Goal: Information Seeking & Learning: Learn about a topic

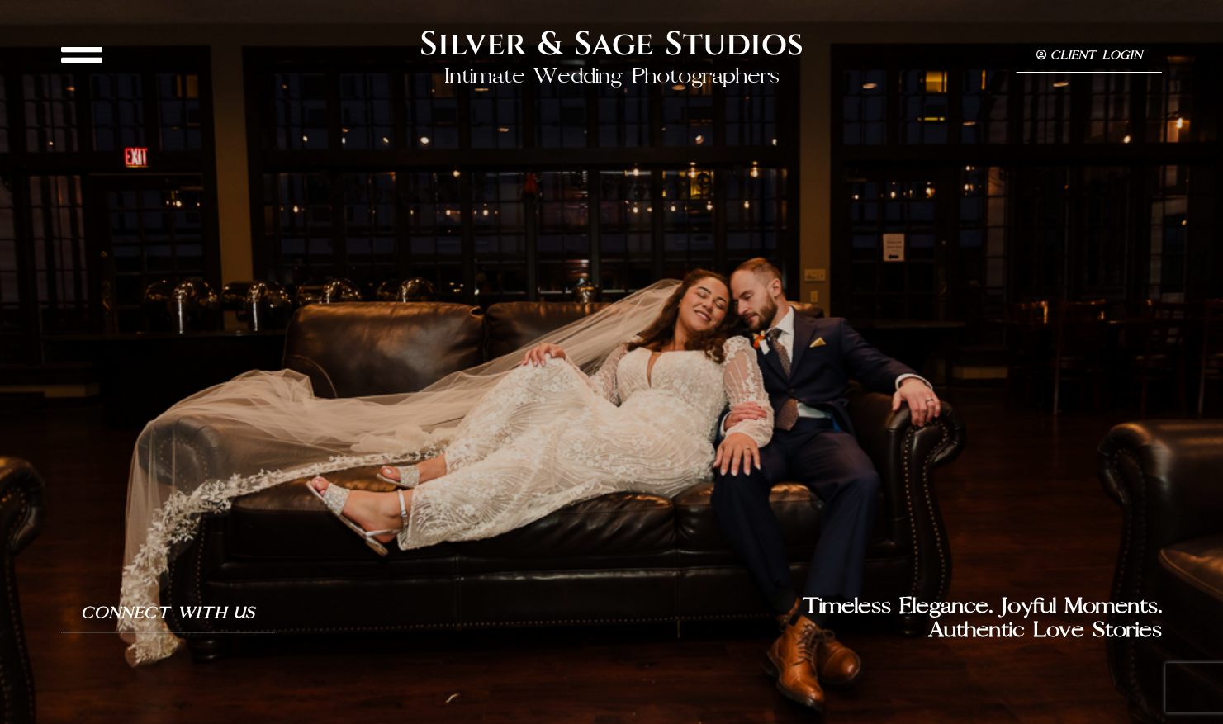
click at [68, 45] on icon at bounding box center [81, 54] width 41 height 41
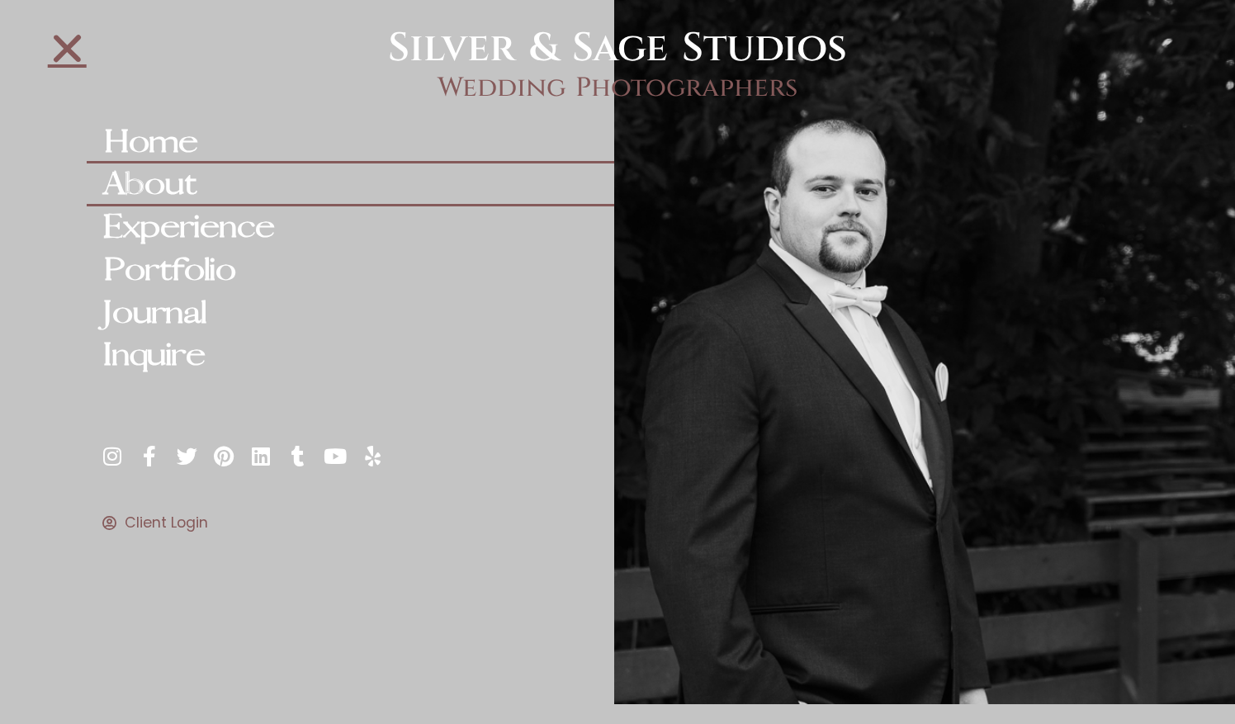
click at [175, 177] on link "About" at bounding box center [351, 184] width 528 height 43
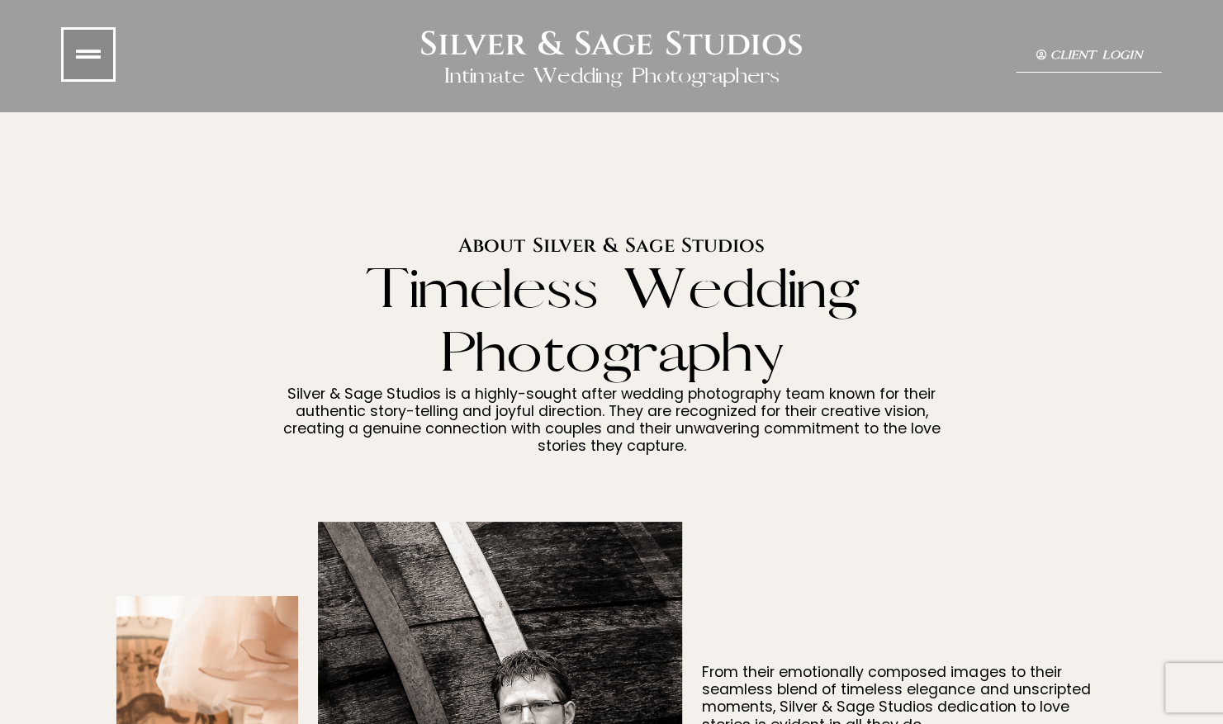
click at [91, 59] on icon at bounding box center [88, 54] width 25 height 25
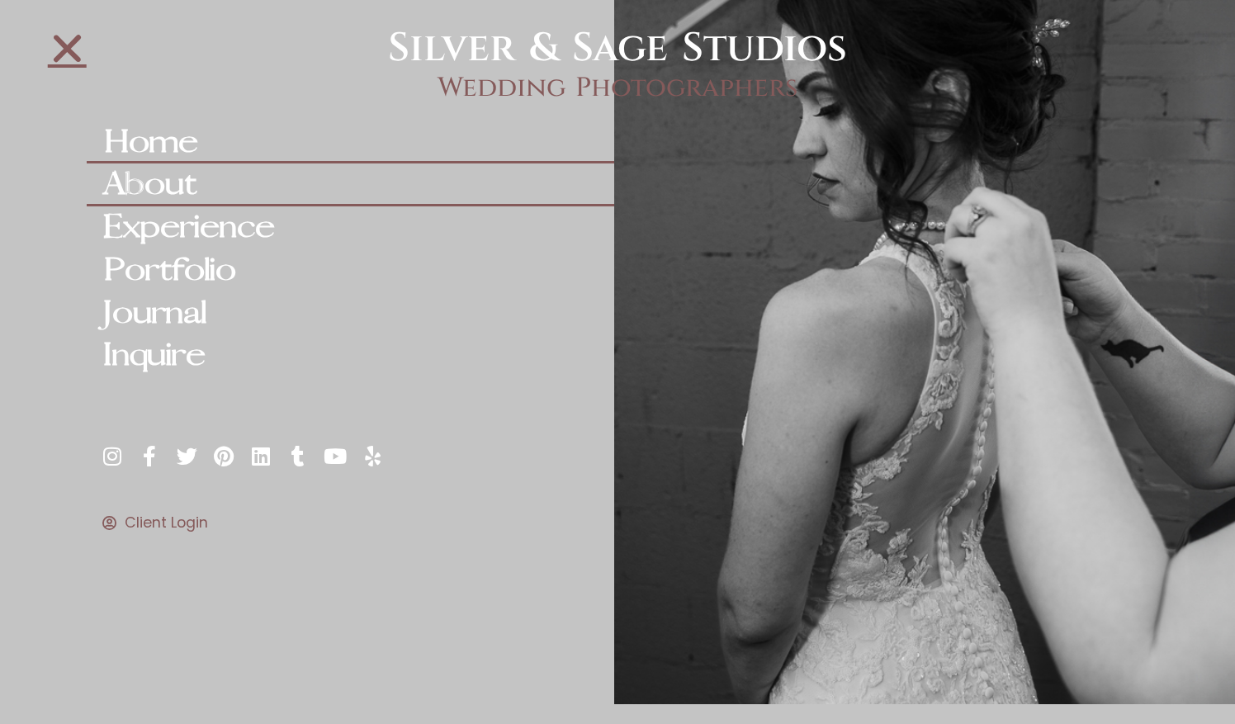
click at [179, 132] on link "Home" at bounding box center [351, 142] width 528 height 43
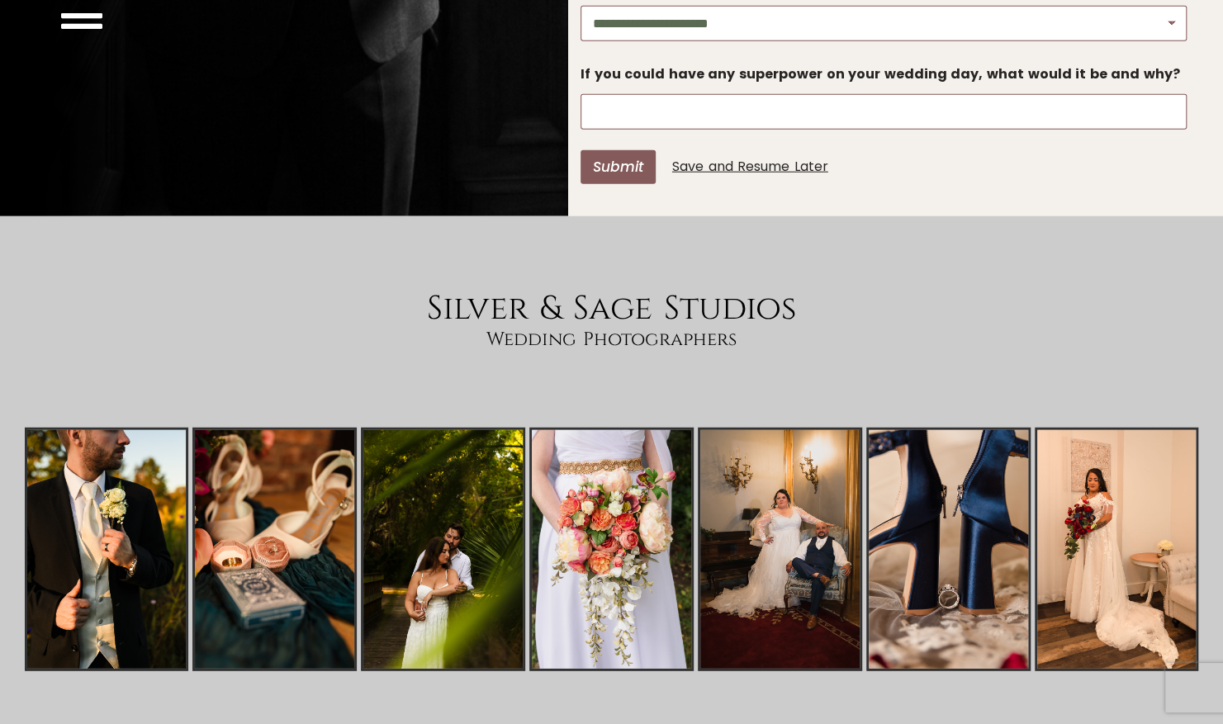
scroll to position [6259, 0]
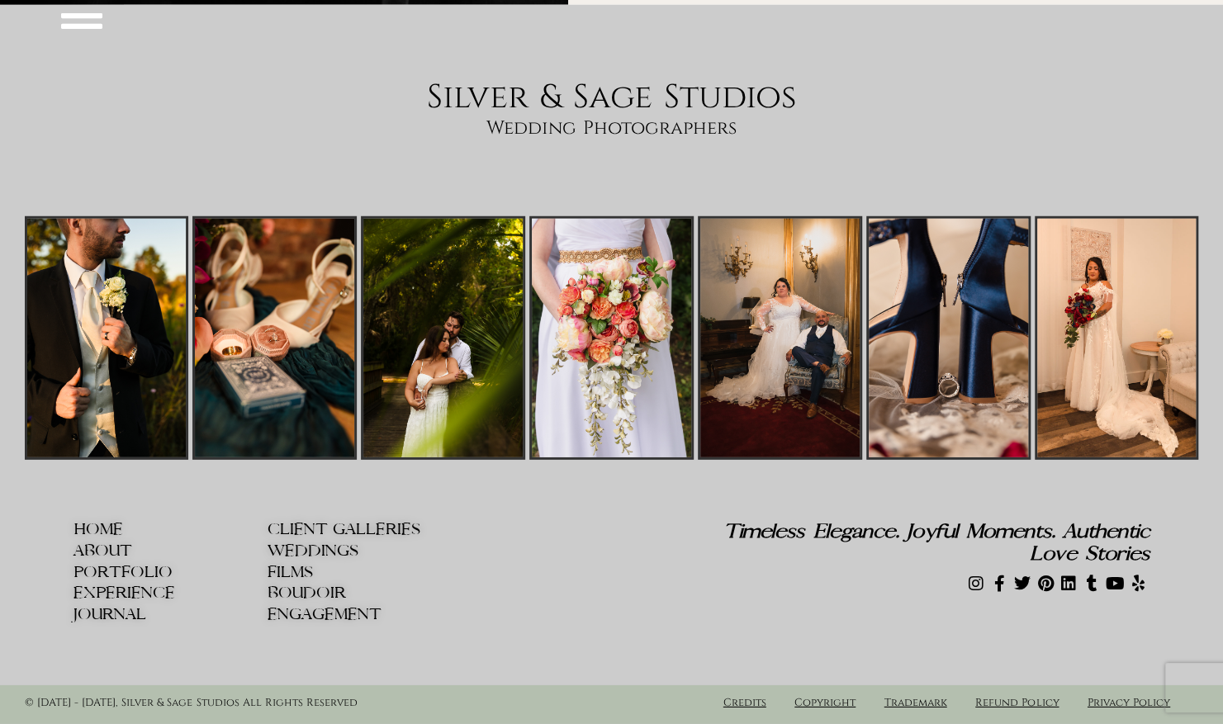
click at [337, 559] on span "WEDDINGS" at bounding box center [312, 550] width 91 height 17
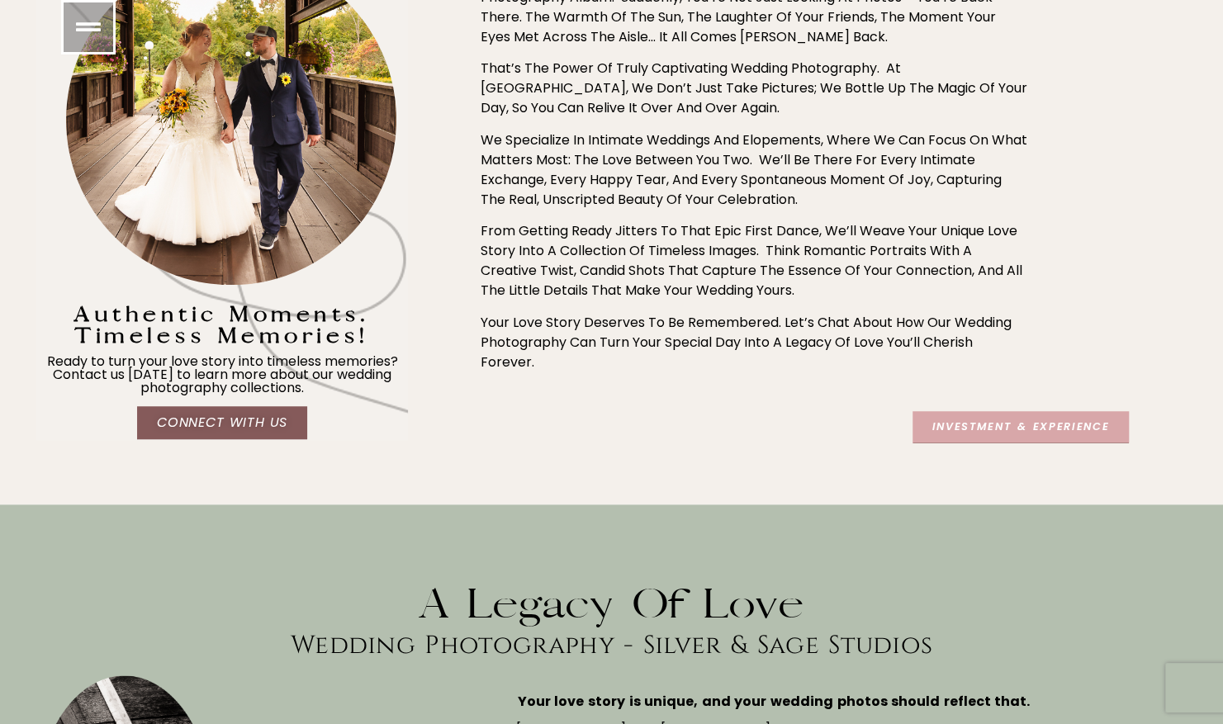
scroll to position [779, 0]
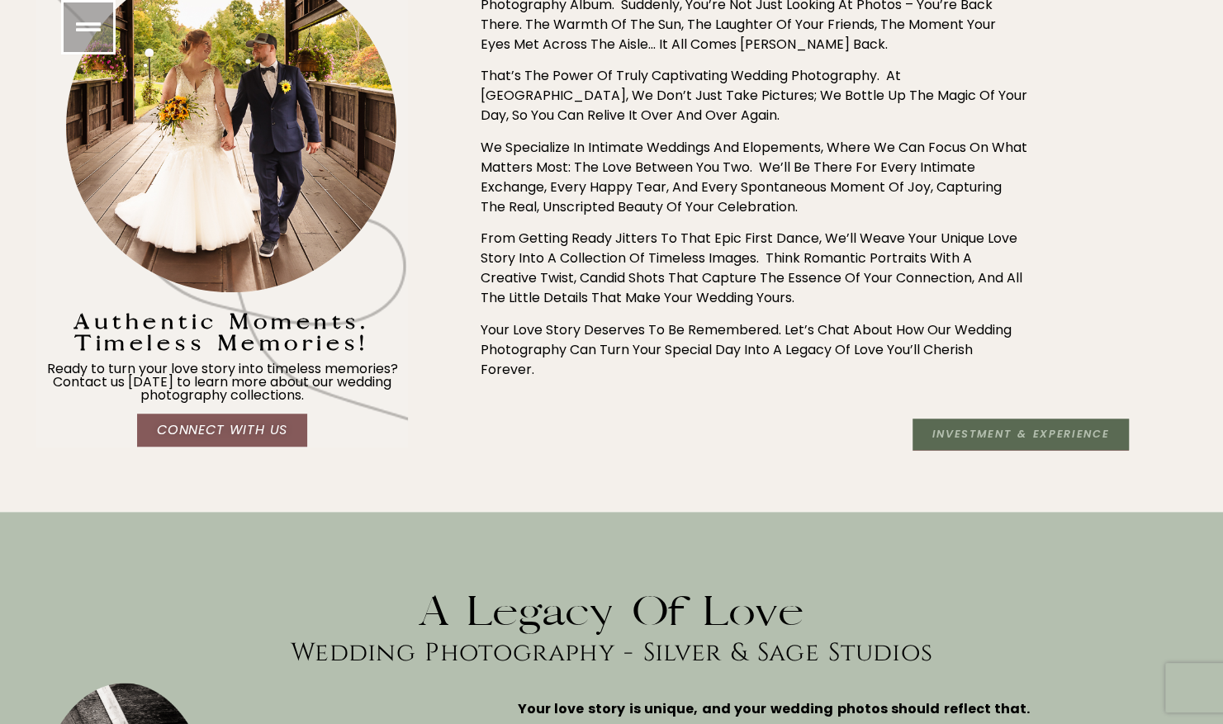
click at [1016, 429] on span "Investment & Experience" at bounding box center [1020, 435] width 177 height 12
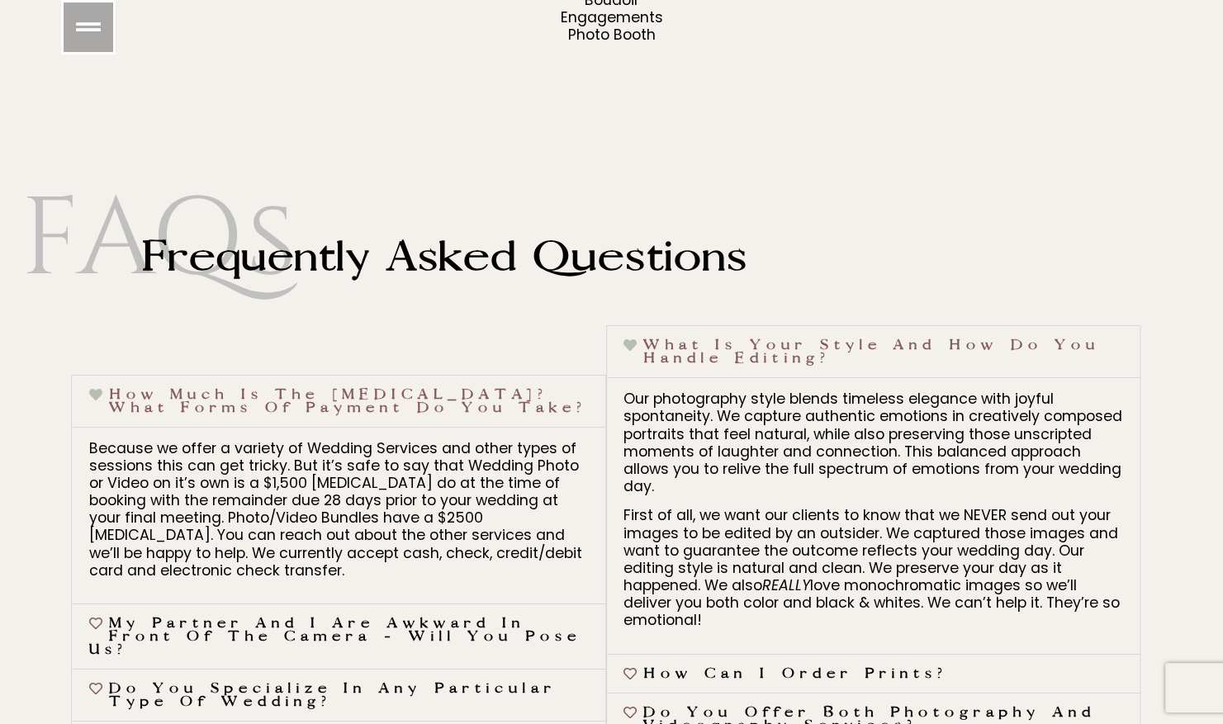
scroll to position [6782, 0]
